Goal: Use online tool/utility

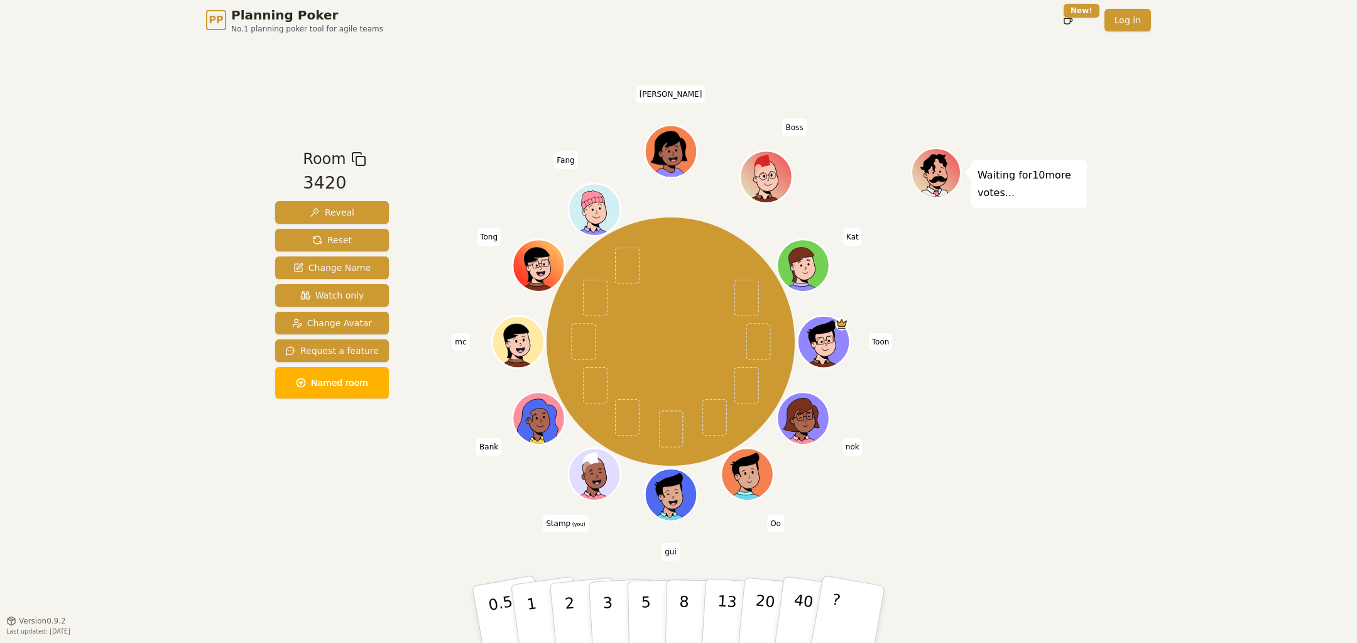
click at [190, 121] on div "PP Planning Poker No.1 planning poker tool for agile teams Toggle theme New! Lo…" at bounding box center [678, 321] width 1357 height 643
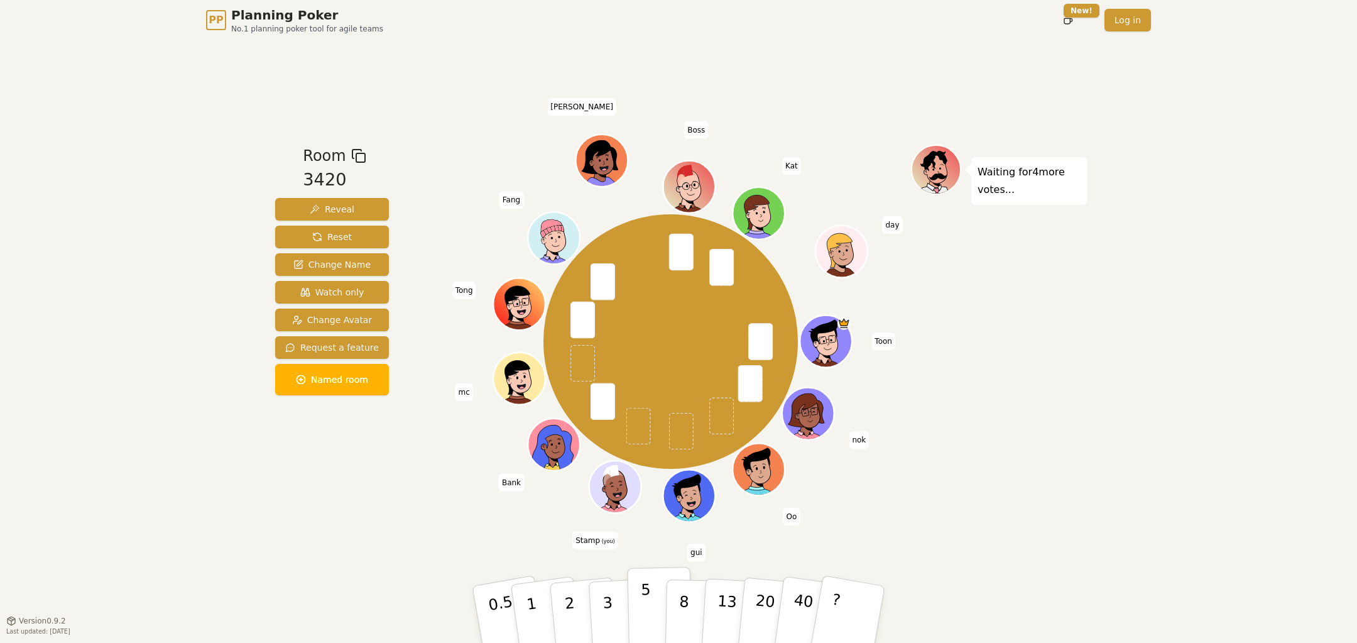
click at [644, 606] on p "5" at bounding box center [646, 615] width 11 height 68
click at [329, 468] on div "Room 3420 Reveal Reset Change Name Watch only Change Avatar Request a feature N…" at bounding box center [332, 330] width 124 height 371
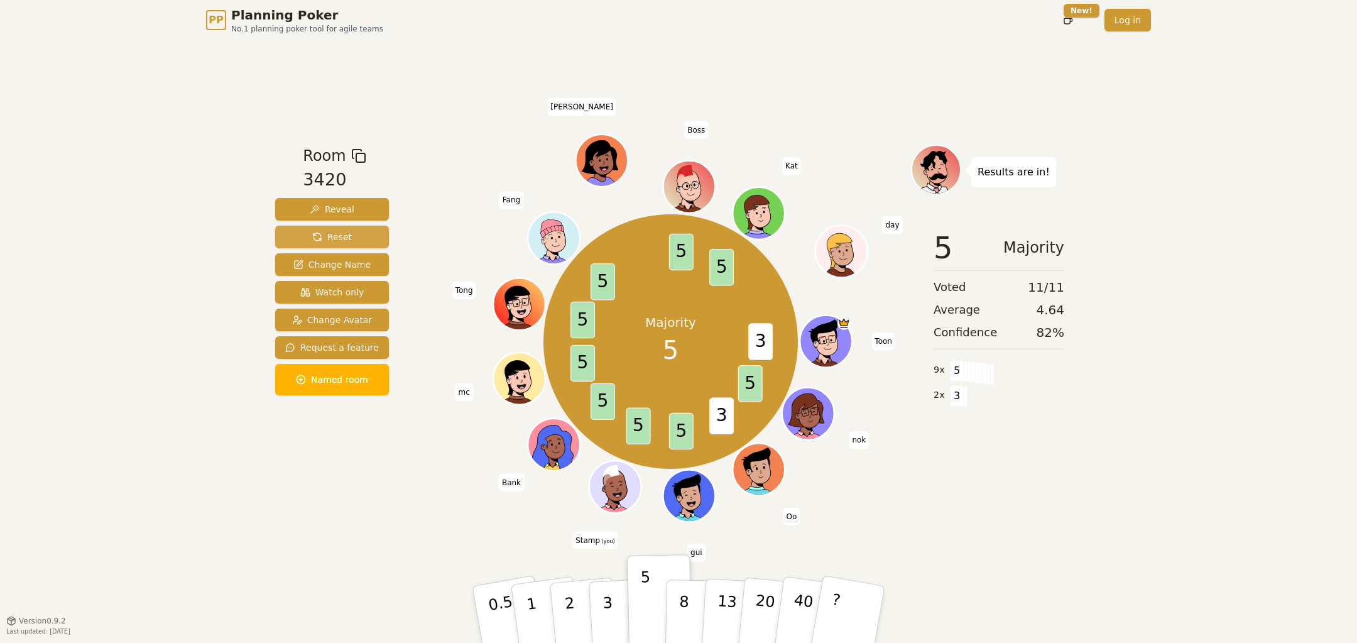
click at [317, 229] on button "Reset" at bounding box center [332, 237] width 114 height 23
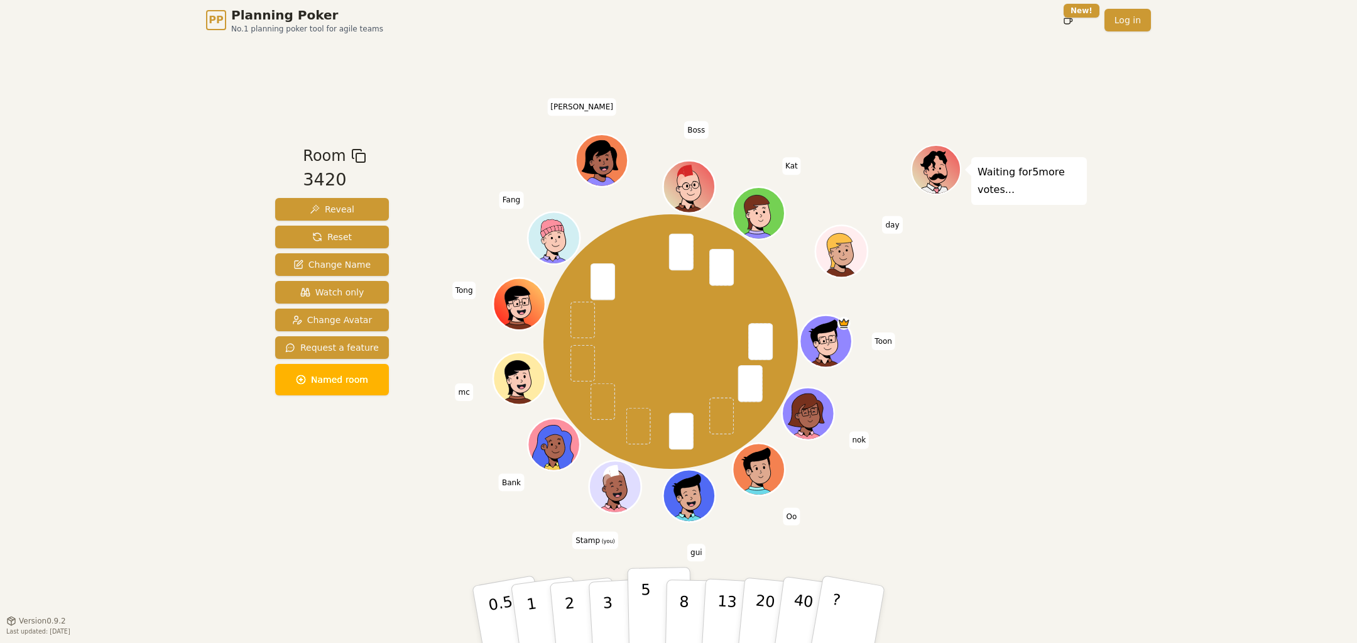
click at [650, 598] on button "5" at bounding box center [660, 615] width 65 height 96
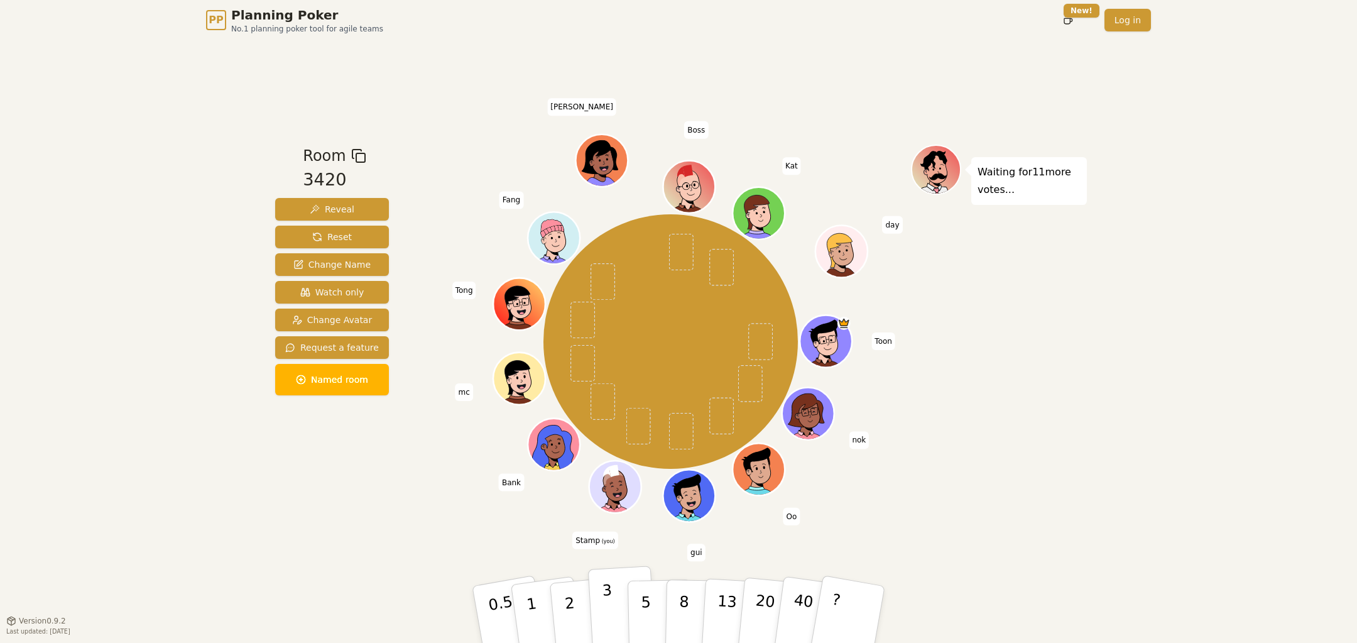
click at [623, 613] on button "3" at bounding box center [622, 615] width 69 height 98
click at [375, 560] on div "Room 3420 Reveal Reset Change Name Watch only Change Avatar Request a feature N…" at bounding box center [678, 330] width 817 height 580
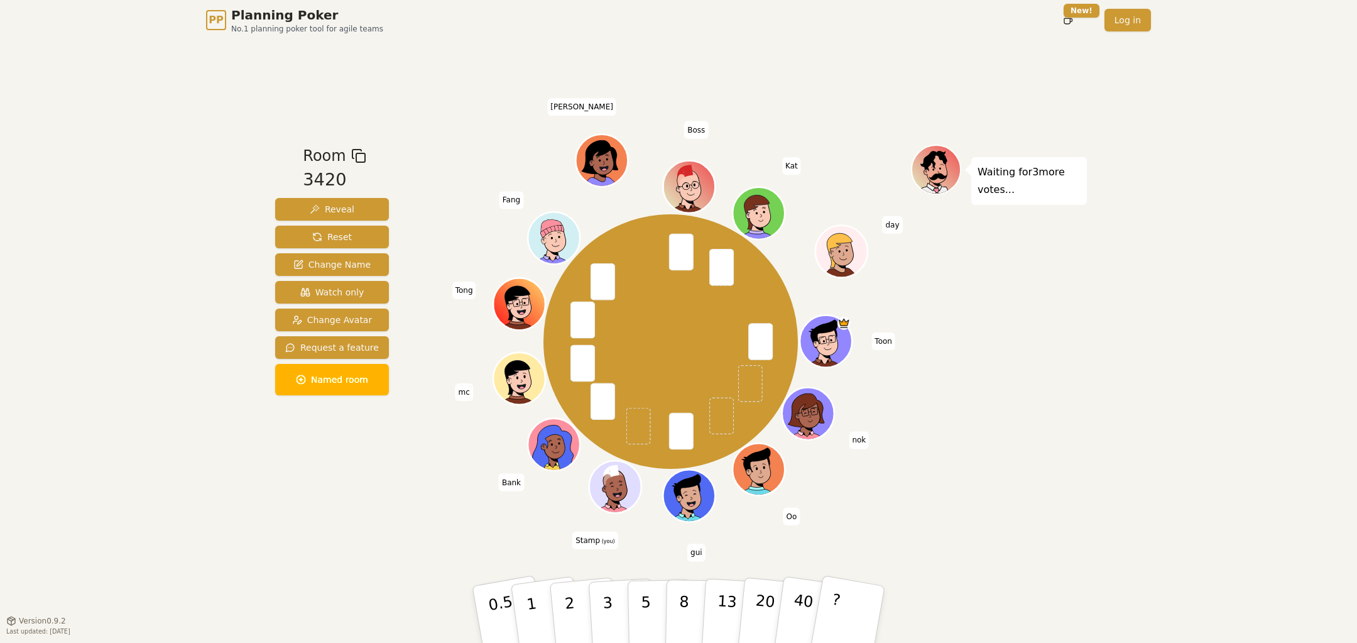
click at [515, 539] on div "Room 3420 Reveal Reset Change Name Watch only Change Avatar Request a feature N…" at bounding box center [678, 330] width 817 height 580
click at [615, 615] on button "3" at bounding box center [622, 615] width 69 height 98
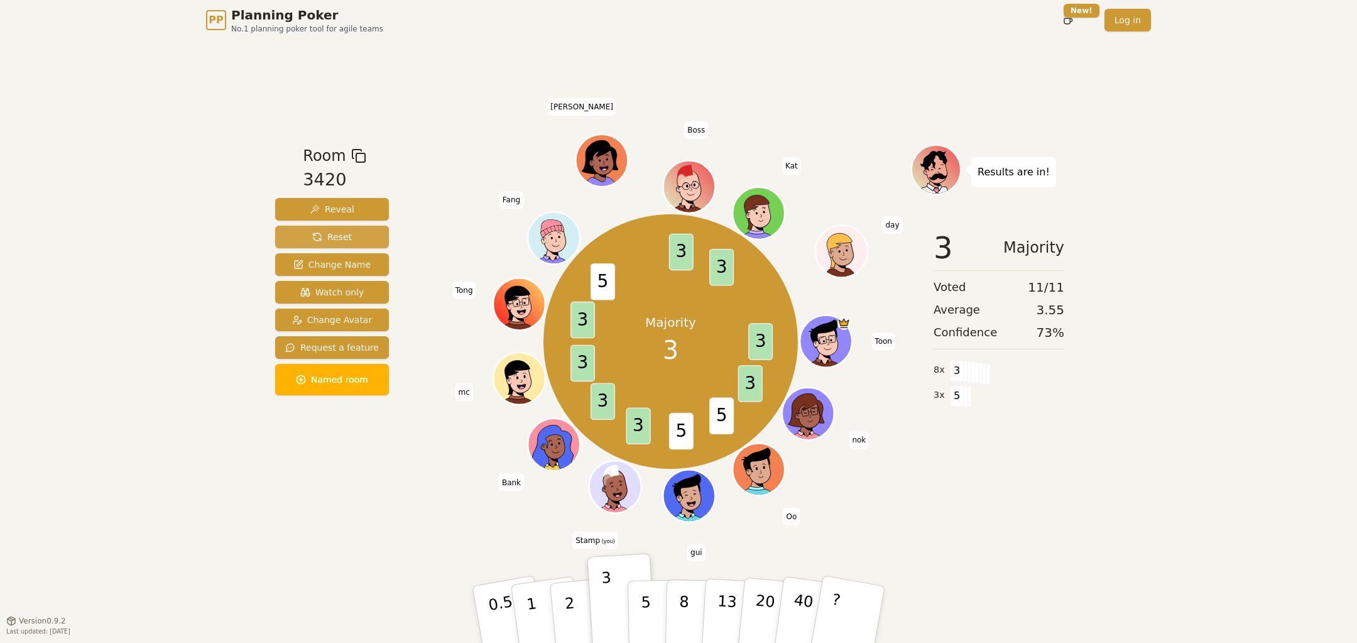
click at [328, 231] on span "Reset" at bounding box center [332, 237] width 40 height 13
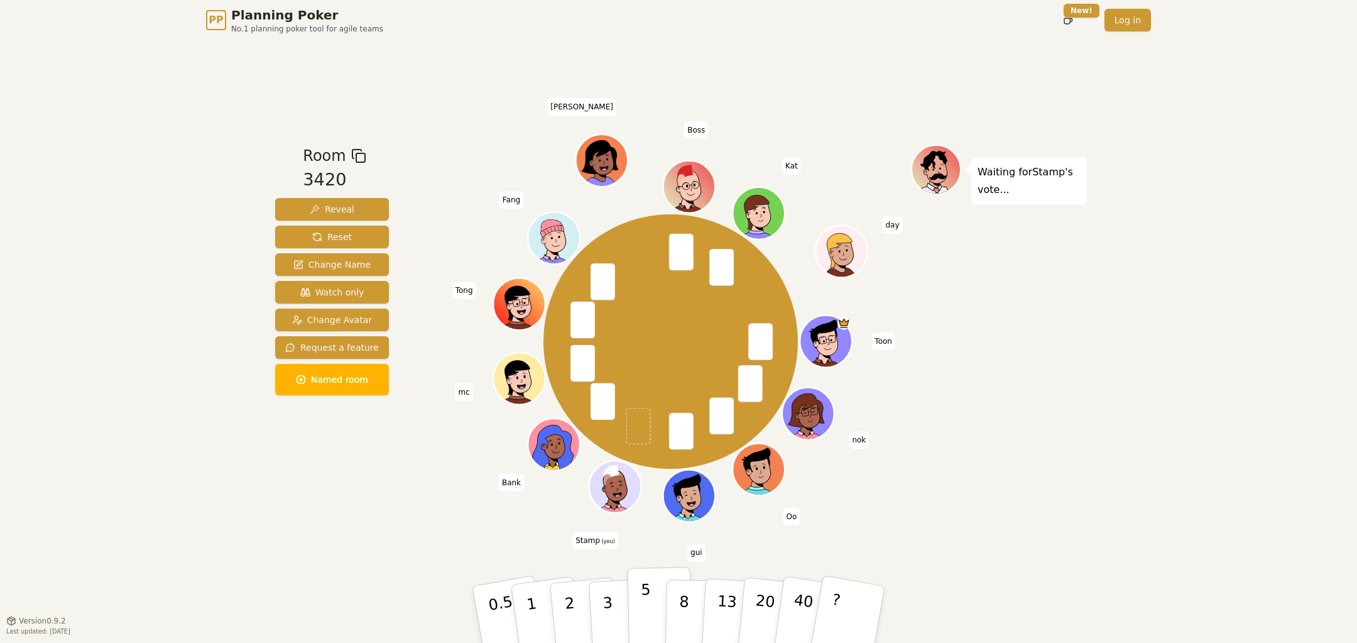
click at [654, 608] on button "5" at bounding box center [660, 615] width 65 height 96
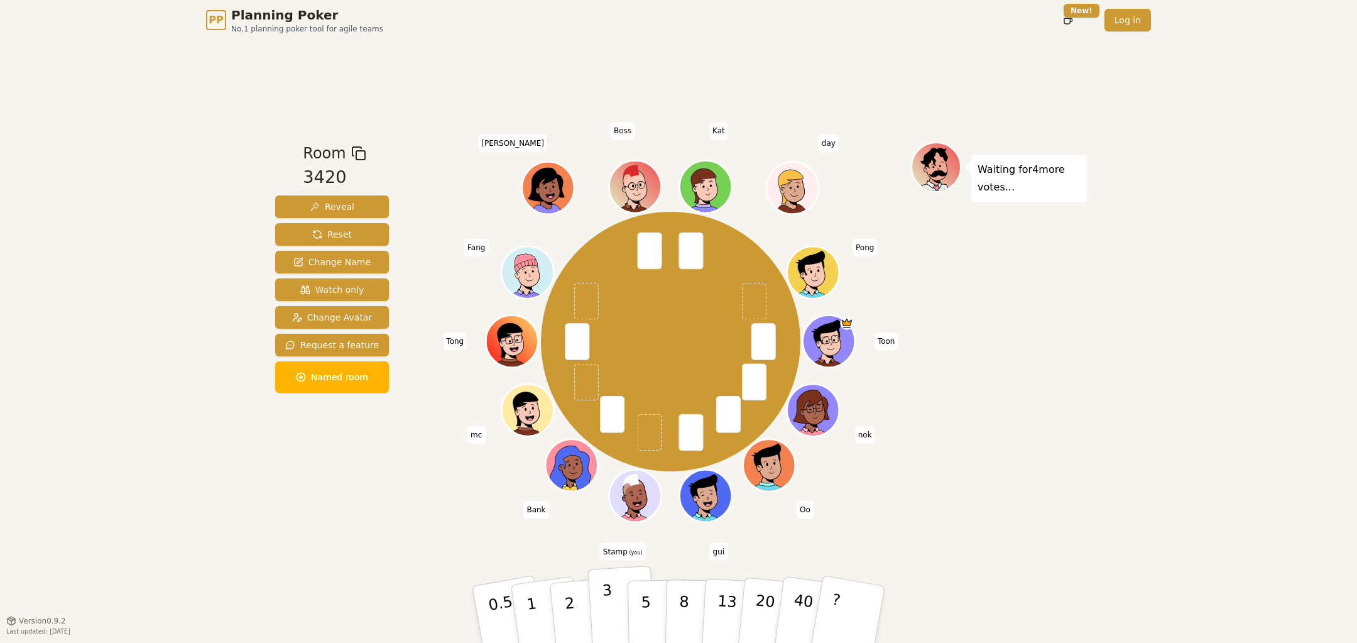
click at [617, 605] on button "3" at bounding box center [622, 615] width 69 height 98
click at [571, 599] on p "2" at bounding box center [571, 616] width 16 height 69
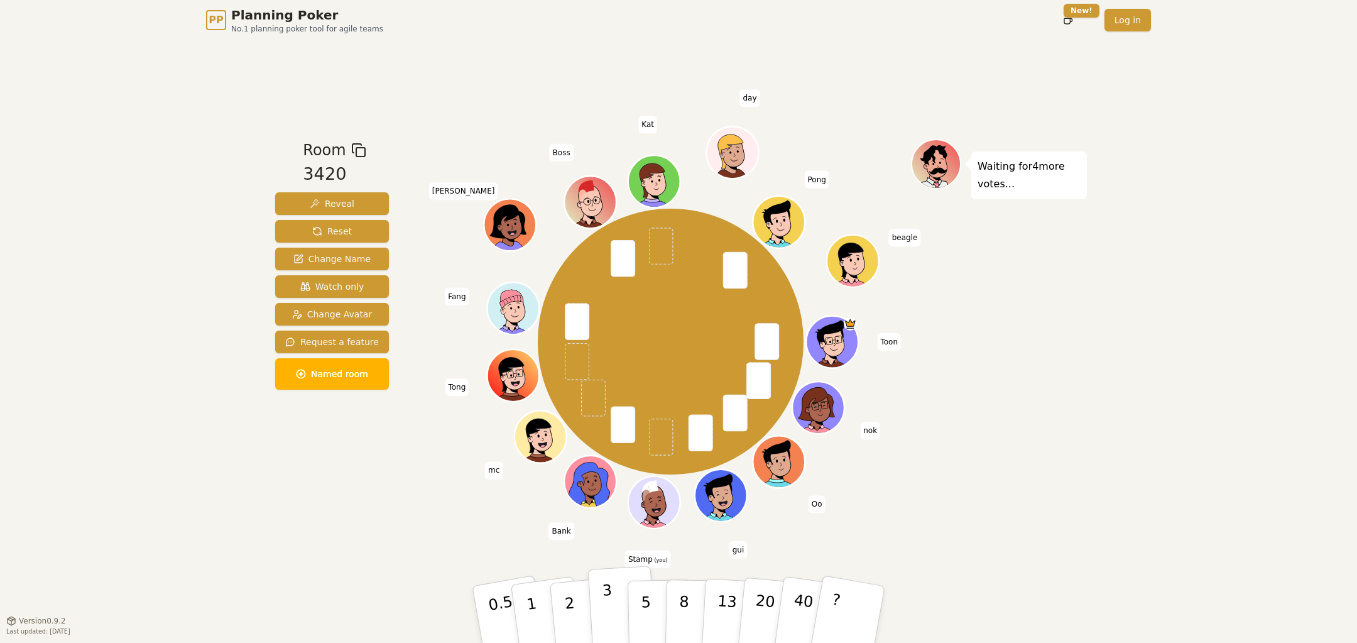
click at [618, 606] on button "3" at bounding box center [622, 615] width 69 height 98
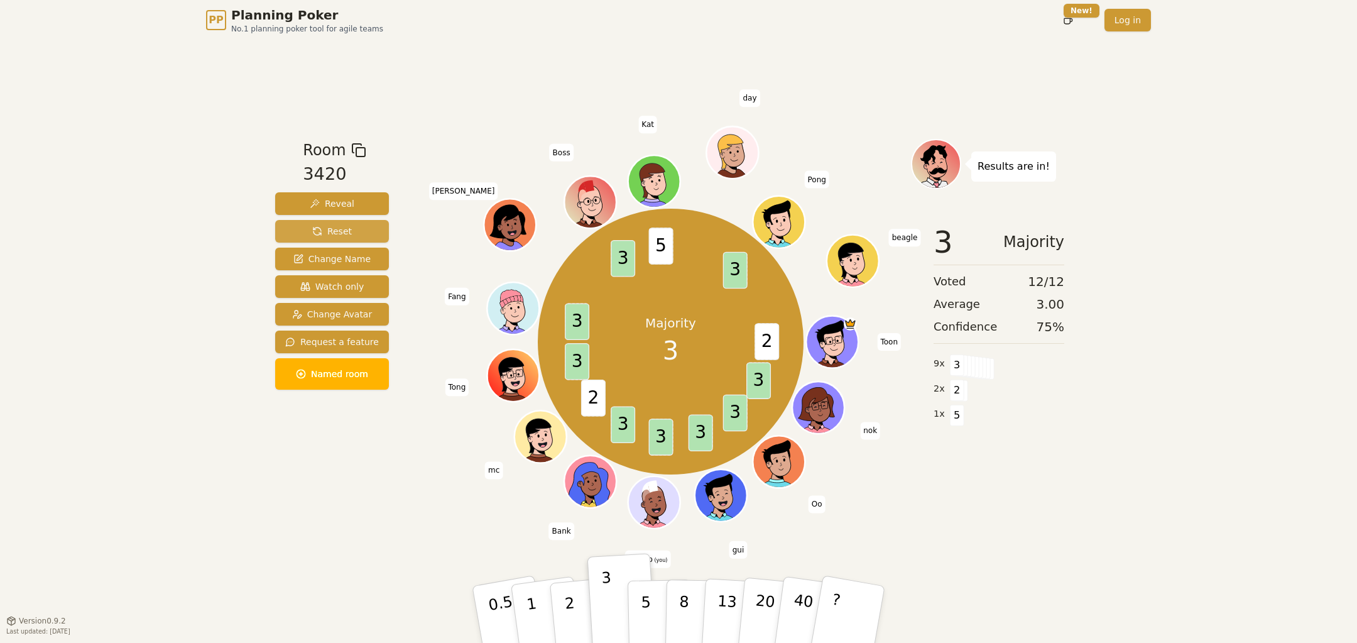
click at [288, 238] on button "Reset" at bounding box center [332, 231] width 114 height 23
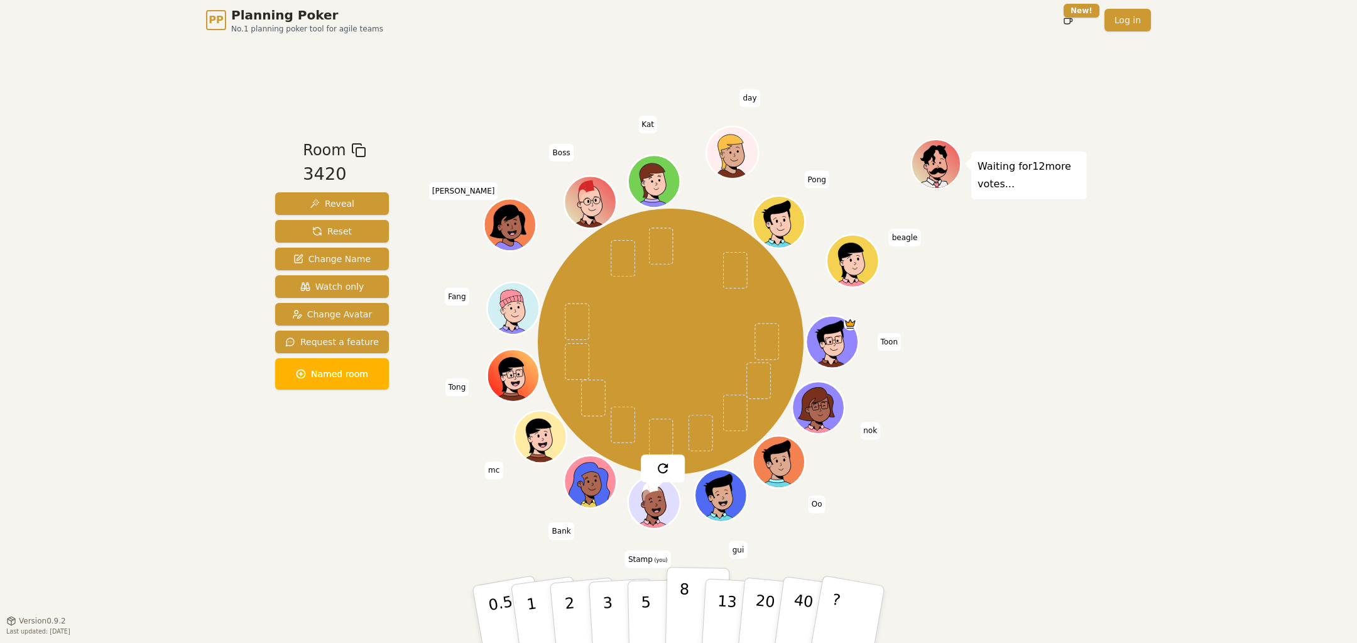
click at [679, 619] on p "8" at bounding box center [684, 614] width 11 height 68
